Goal: Task Accomplishment & Management: Manage account settings

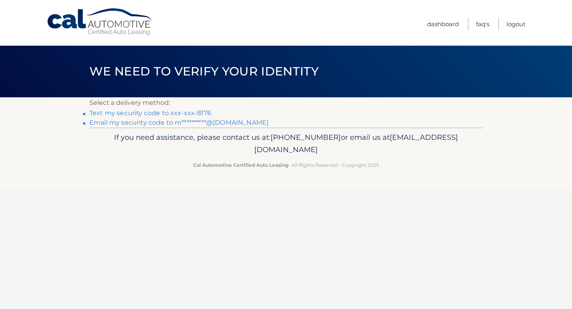
click at [200, 113] on link "Text my security code to xxx-xxx-8176" at bounding box center [150, 113] width 122 height 8
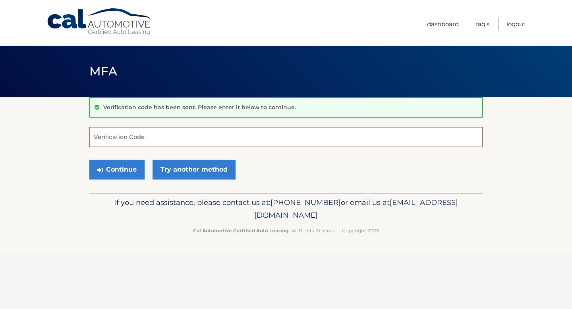
click at [179, 139] on input "Verification Code" at bounding box center [285, 137] width 393 height 20
type input "566488"
click at [121, 169] on button "Continue" at bounding box center [116, 170] width 55 height 20
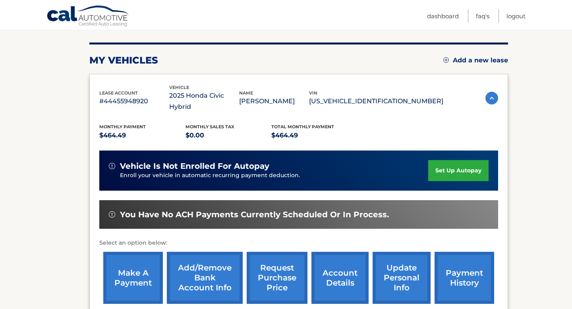
scroll to position [93, 0]
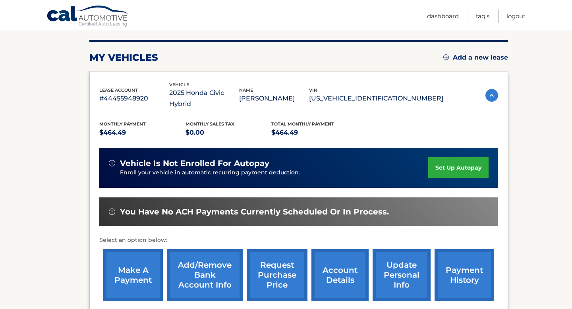
click at [451, 157] on link "set up autopay" at bounding box center [458, 167] width 60 height 21
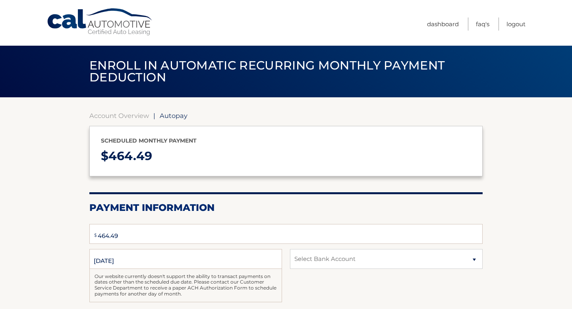
select select "NGM1NzUzMTUtYTA5ZS00MGVjLTkxNDktYjAxNjRmYmE1ZjYz"
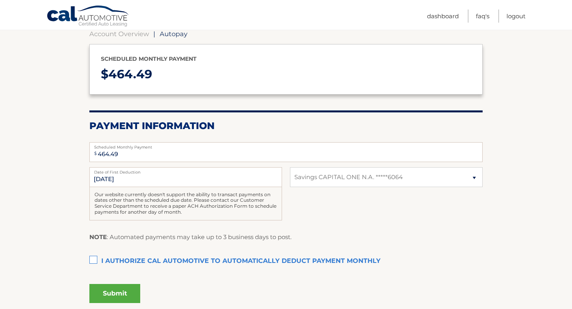
scroll to position [89, 0]
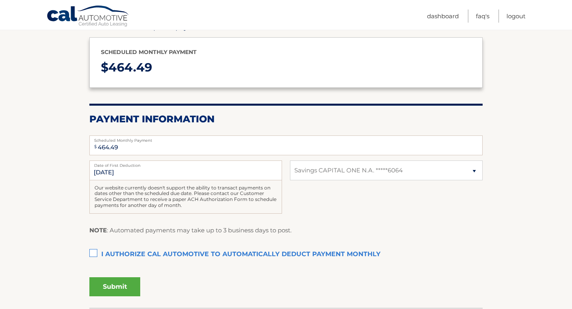
click at [137, 254] on label "I authorize cal automotive to automatically deduct payment monthly This checkbo…" at bounding box center [285, 254] width 393 height 16
click at [0, 0] on input "I authorize cal automotive to automatically deduct payment monthly This checkbo…" at bounding box center [0, 0] width 0 height 0
click at [117, 285] on button "Submit" at bounding box center [114, 286] width 51 height 19
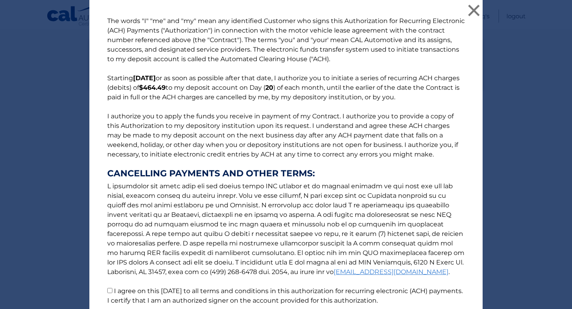
scroll to position [66, 0]
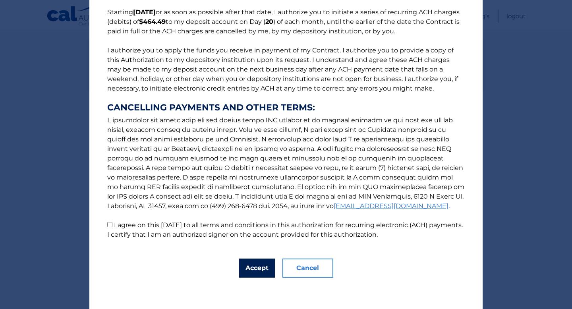
click at [260, 267] on button "Accept" at bounding box center [257, 267] width 36 height 19
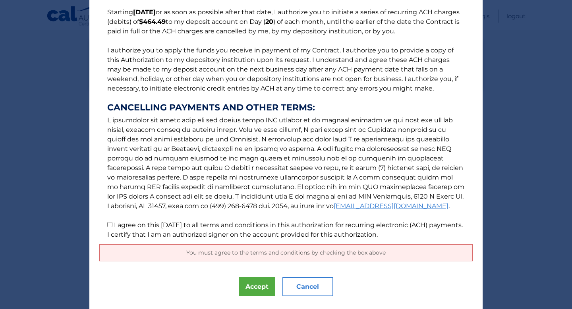
click at [164, 231] on label "I agree on this 09/19/2025 to all terms and conditions in this authorization fo…" at bounding box center [284, 229] width 355 height 17
click at [112, 227] on input "I agree on this 09/19/2025 to all terms and conditions in this authorization fo…" at bounding box center [109, 224] width 5 height 5
checkbox input "true"
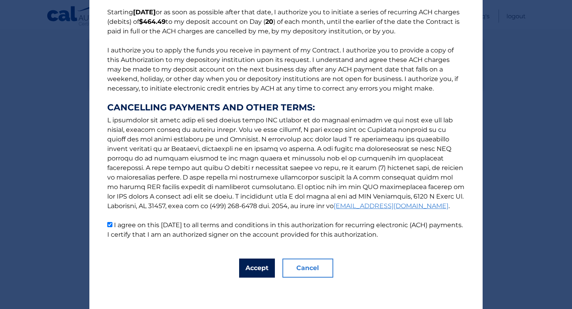
click at [248, 266] on button "Accept" at bounding box center [257, 267] width 36 height 19
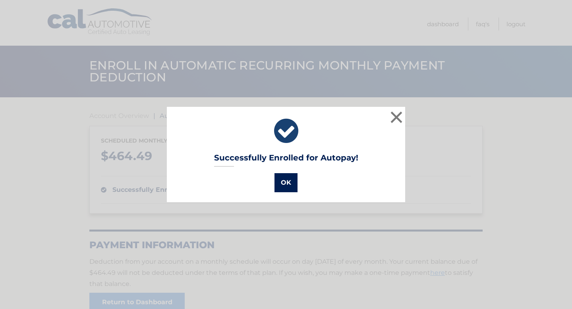
click at [289, 183] on button "OK" at bounding box center [285, 182] width 23 height 19
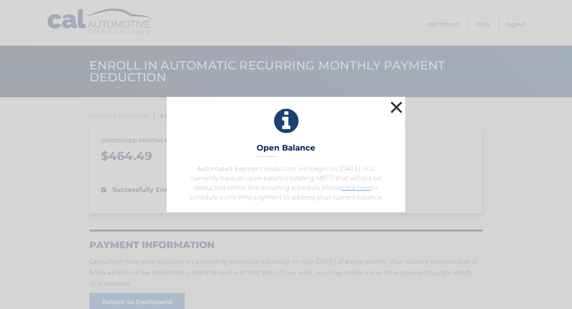
click at [400, 104] on button "×" at bounding box center [396, 107] width 16 height 16
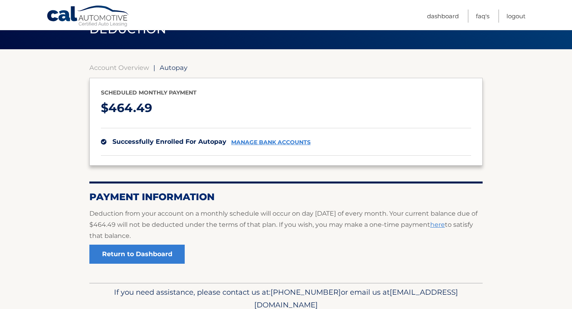
scroll to position [82, 0]
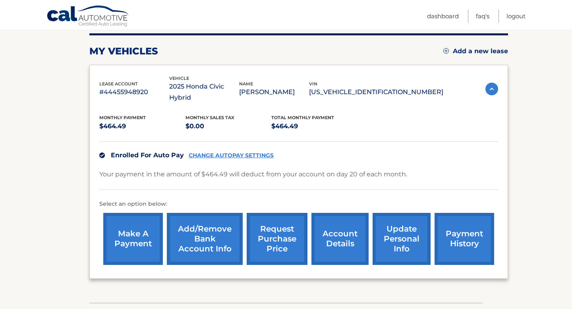
scroll to position [67, 0]
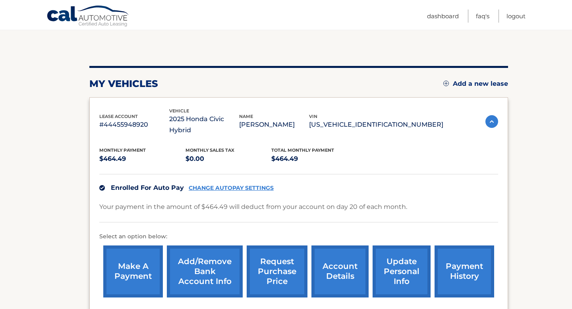
click at [138, 257] on link "make a payment" at bounding box center [133, 271] width 60 height 52
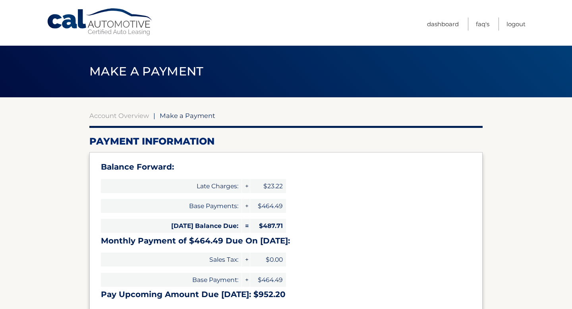
select select "NGM1NzUzMTUtYTA5ZS00MGVjLTkxNDktYjAxNjRmYmE1ZjYz"
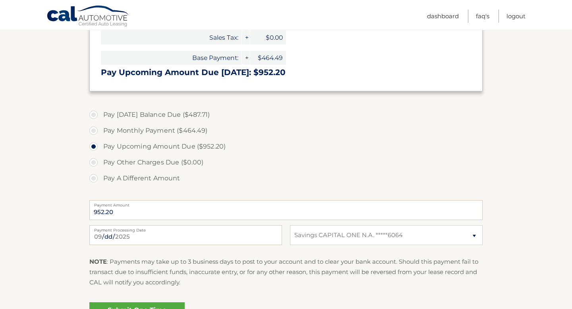
scroll to position [235, 0]
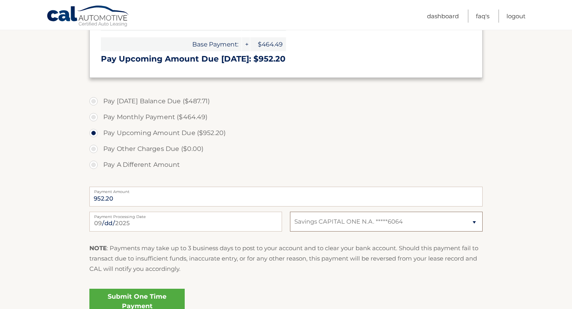
click at [308, 224] on select "Select Bank Account Savings CAPITAL ONE N.A. *****6064" at bounding box center [386, 222] width 193 height 20
click at [290, 212] on select "Select Bank Account Savings CAPITAL ONE N.A. *****6064" at bounding box center [386, 222] width 193 height 20
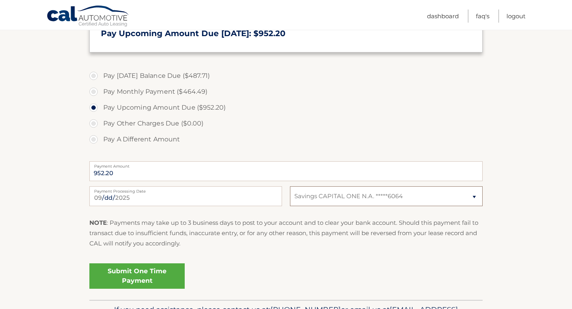
scroll to position [264, 0]
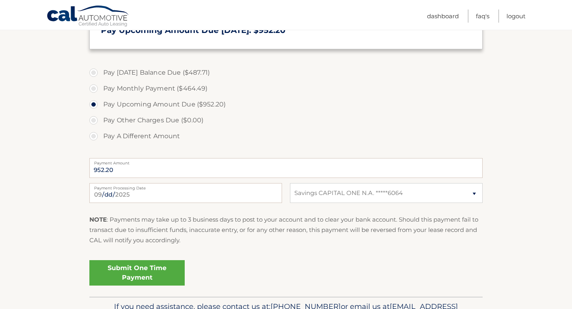
click at [152, 270] on link "Submit One Time Payment" at bounding box center [136, 272] width 95 height 25
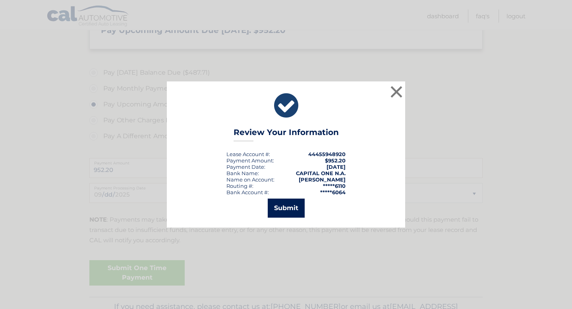
click at [290, 208] on button "Submit" at bounding box center [286, 207] width 37 height 19
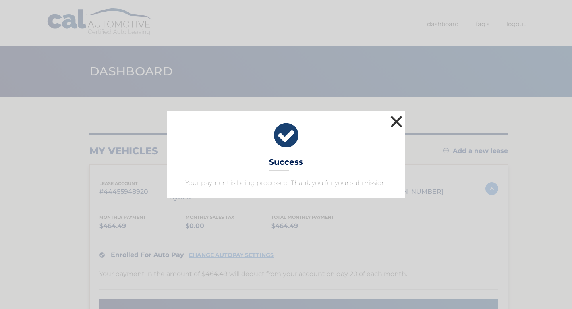
click at [396, 119] on button "×" at bounding box center [396, 122] width 16 height 16
